Goal: Information Seeking & Learning: Check status

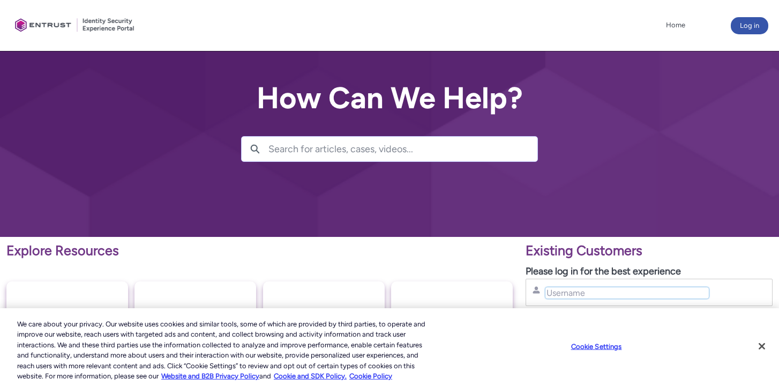
click at [622, 297] on input "Username" at bounding box center [626, 292] width 163 height 11
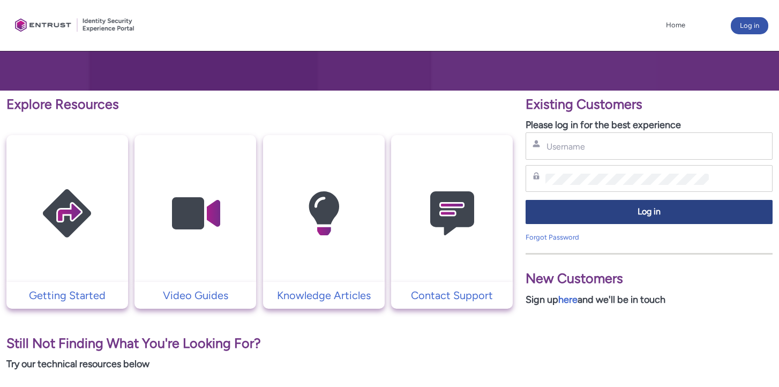
scroll to position [139, 0]
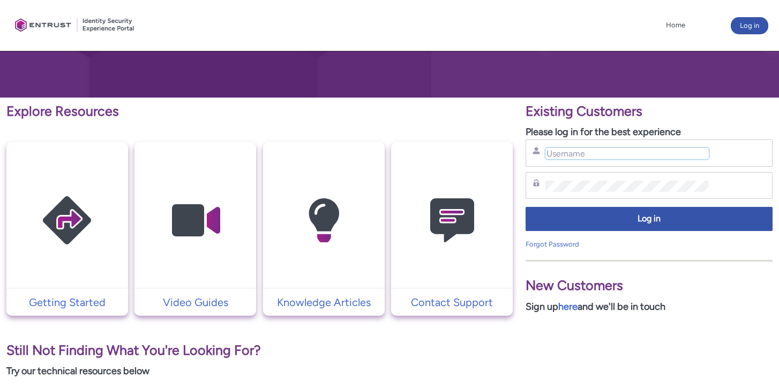
click at [568, 157] on input "Username" at bounding box center [626, 153] width 163 height 11
type input "[PERSON_NAME][EMAIL_ADDRESS][PERSON_NAME][PERSON_NAME][DOMAIN_NAME]"
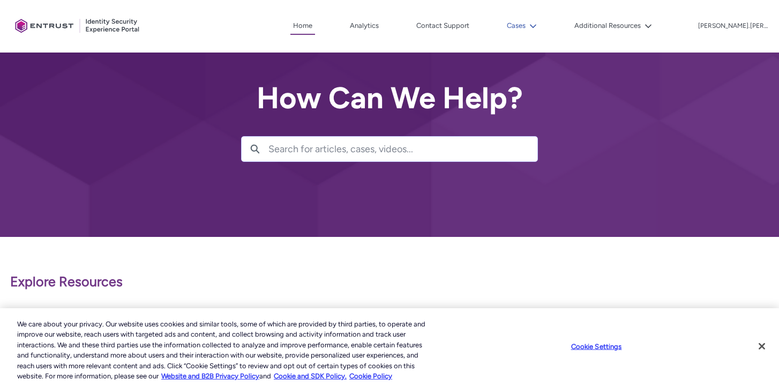
click at [539, 29] on button "Cases" at bounding box center [521, 26] width 35 height 16
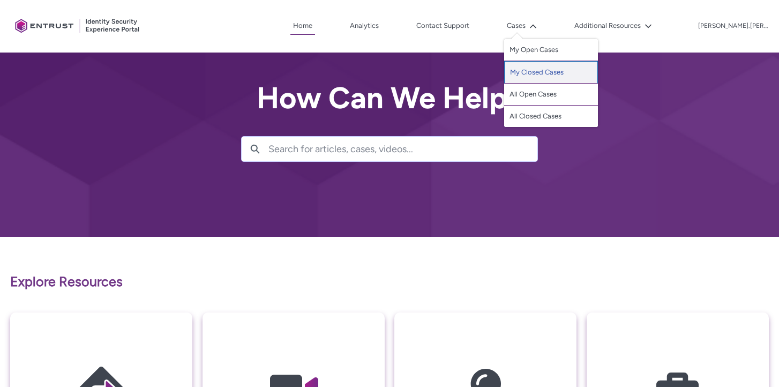
click at [582, 77] on link "My Closed Cases" at bounding box center [551, 72] width 94 height 22
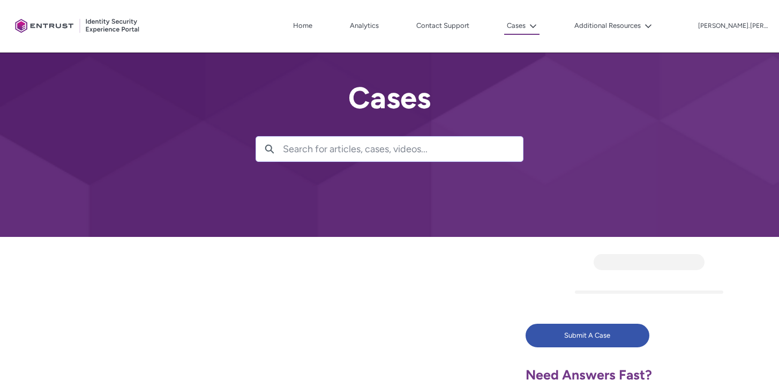
click at [449, 273] on div at bounding box center [259, 321] width 519 height 169
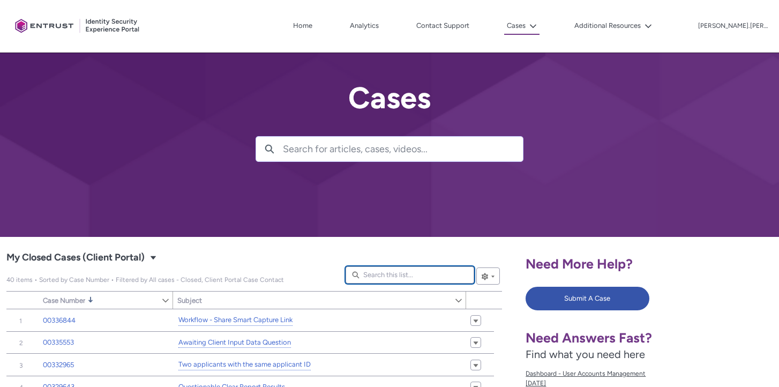
click at [411, 273] on input "Search this list..." at bounding box center [409, 274] width 129 height 17
type lightning-primitive-input-simple "s"
type input "s"
type lightning-primitive-input-simple "sd"
type input "sd"
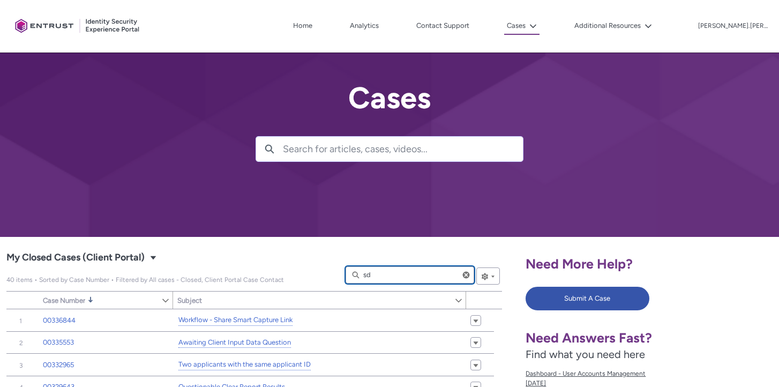
type lightning-primitive-input-simple "sdk"
type input "sdk"
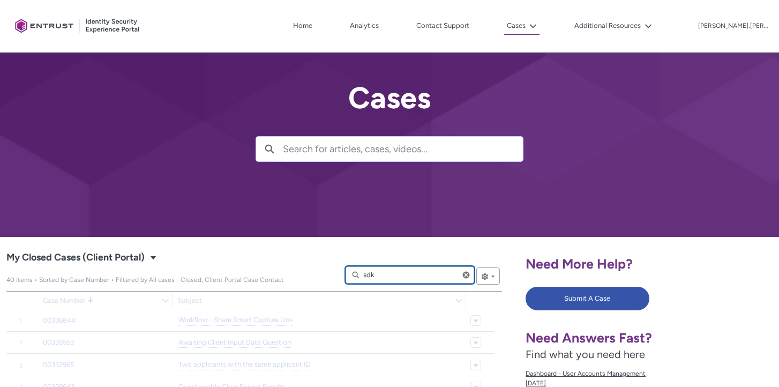
type input "354"
type input "459"
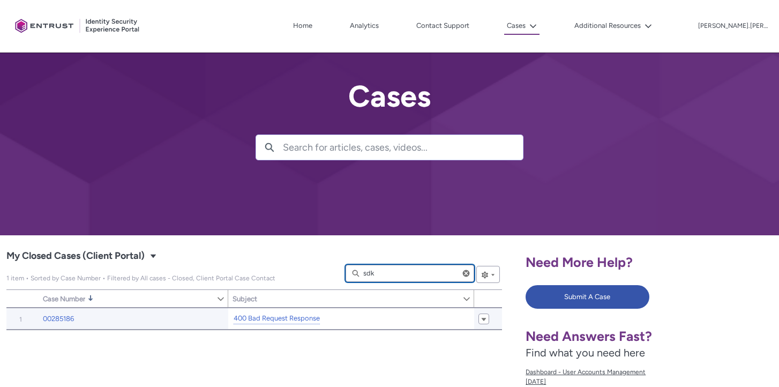
scroll to position [2, 0]
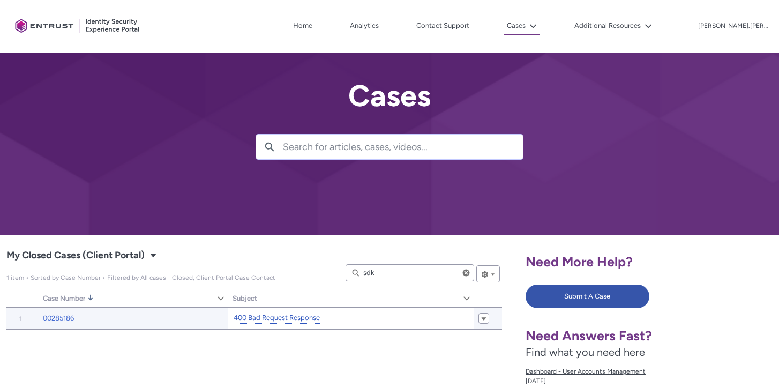
click at [289, 321] on link "400 Bad Request Response" at bounding box center [277, 317] width 86 height 11
type input "346"
type input "467"
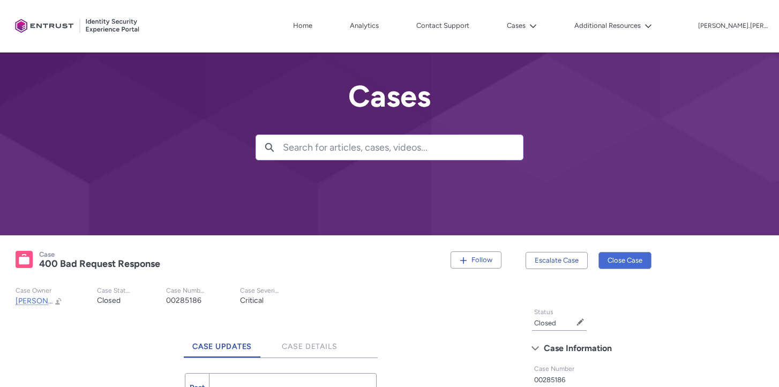
scroll to position [2, 0]
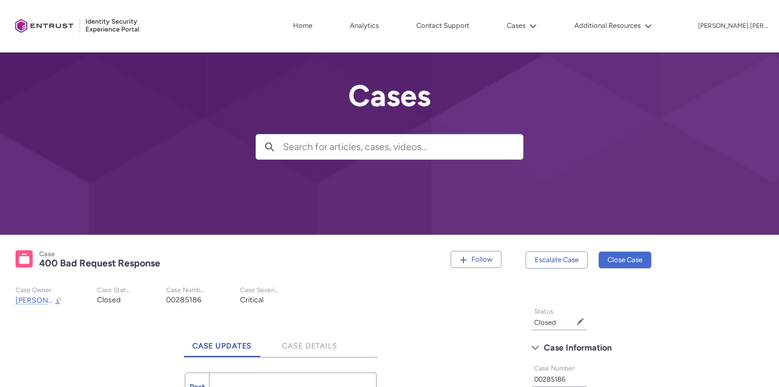
click at [366, 149] on input "Search for articles, cases, videos..." at bounding box center [403, 146] width 240 height 25
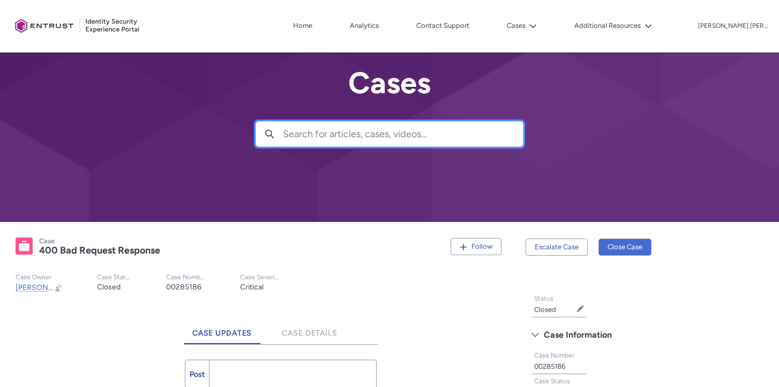
scroll to position [0, 0]
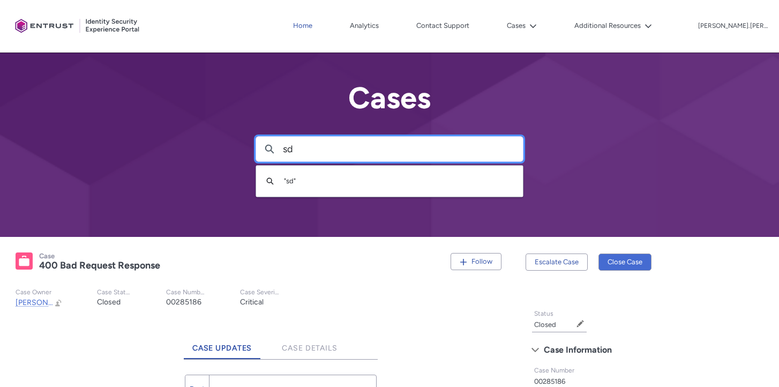
type input "sd"
